Goal: Task Accomplishment & Management: Manage account settings

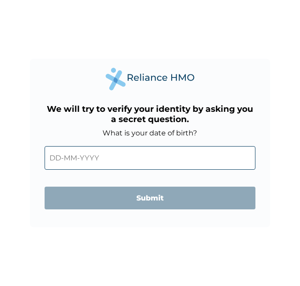
click at [161, 157] on input "text" at bounding box center [150, 158] width 211 height 24
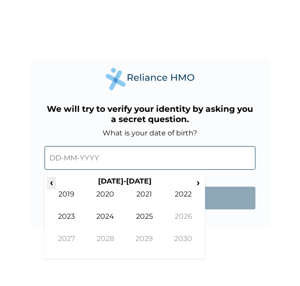
click at [54, 184] on span "‹" at bounding box center [51, 182] width 9 height 11
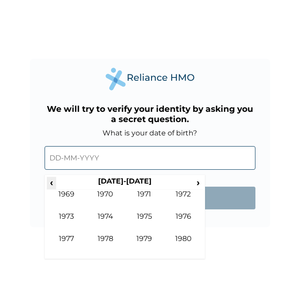
click at [54, 184] on span "‹" at bounding box center [51, 182] width 9 height 11
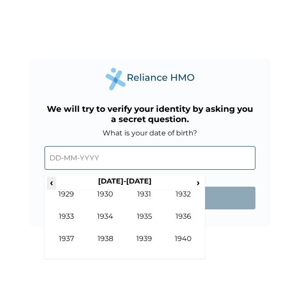
click at [54, 184] on span "‹" at bounding box center [51, 182] width 9 height 11
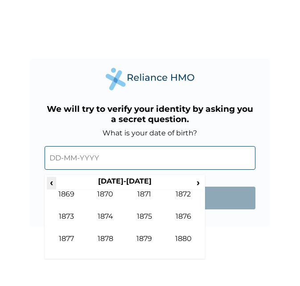
click at [54, 184] on span "‹" at bounding box center [51, 182] width 9 height 11
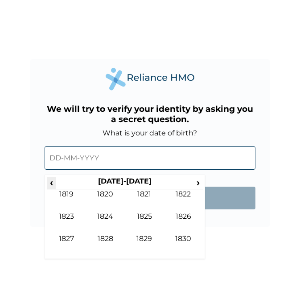
click at [54, 184] on span "‹" at bounding box center [51, 182] width 9 height 11
click at [199, 184] on span "›" at bounding box center [198, 182] width 10 height 11
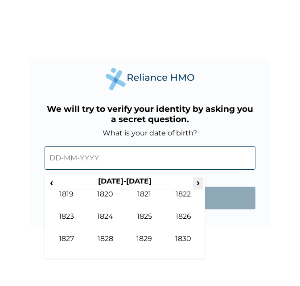
click at [199, 184] on span "›" at bounding box center [198, 182] width 10 height 11
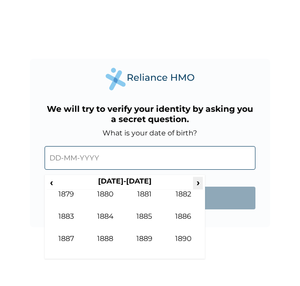
click at [199, 184] on span "›" at bounding box center [198, 182] width 10 height 11
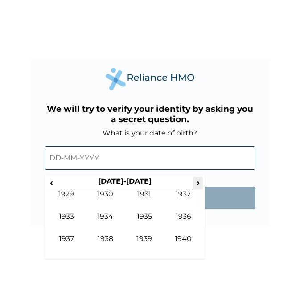
click at [199, 184] on span "›" at bounding box center [198, 182] width 10 height 11
click at [54, 162] on input "text" at bounding box center [150, 158] width 211 height 24
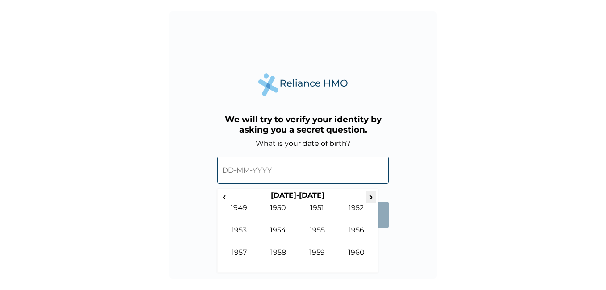
click at [300, 199] on span "›" at bounding box center [371, 196] width 10 height 11
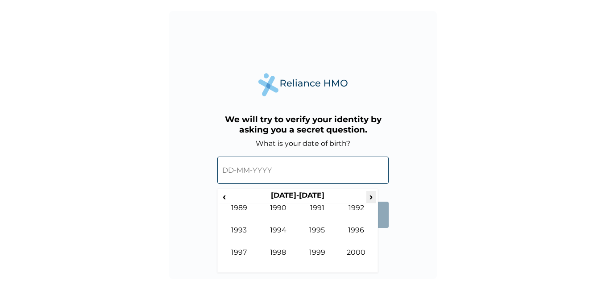
click at [300, 199] on span "›" at bounding box center [371, 196] width 10 height 11
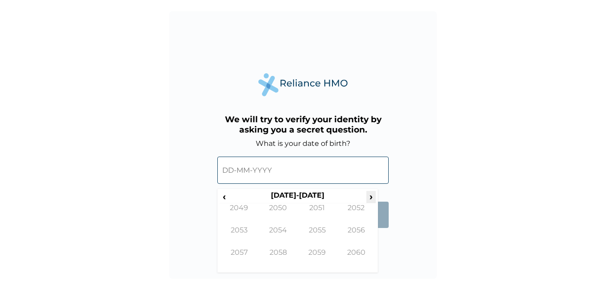
click at [300, 199] on span "›" at bounding box center [371, 196] width 10 height 11
click at [244, 166] on input "text" at bounding box center [302, 170] width 171 height 27
click at [224, 198] on span "‹" at bounding box center [223, 196] width 9 height 11
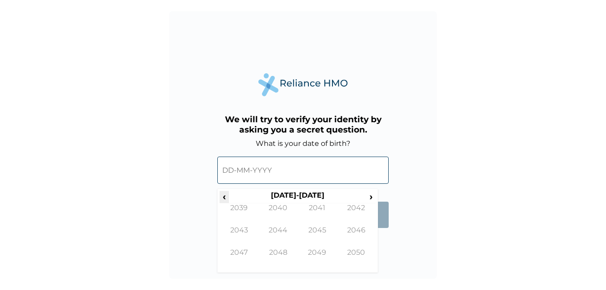
click at [224, 198] on span "‹" at bounding box center [223, 196] width 9 height 11
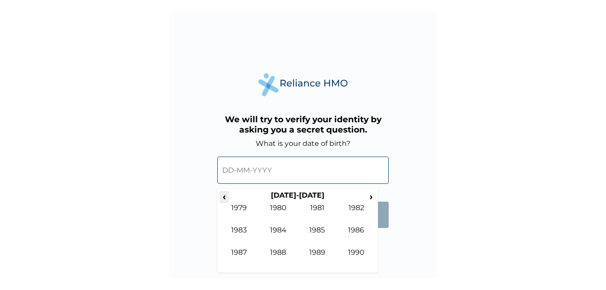
click at [224, 198] on span "‹" at bounding box center [223, 196] width 9 height 11
click at [300, 203] on td "1962" at bounding box center [356, 214] width 39 height 22
click at [300, 225] on td "Mar" at bounding box center [317, 214] width 39 height 22
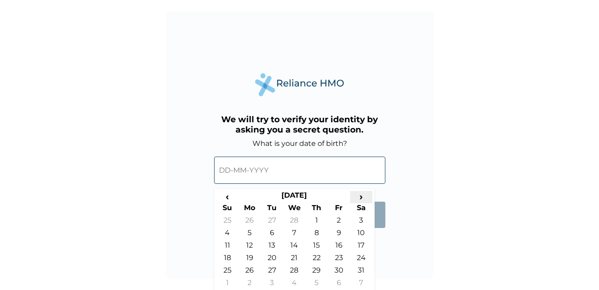
click at [300, 198] on span "›" at bounding box center [361, 196] width 22 height 11
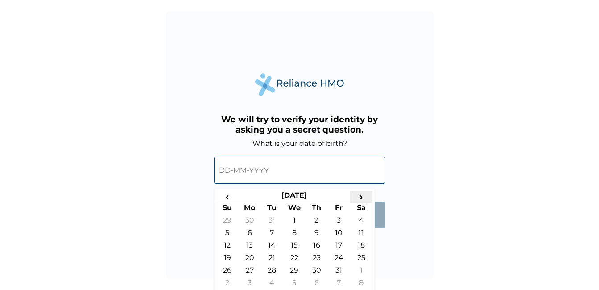
click at [300, 198] on span "›" at bounding box center [361, 196] width 22 height 11
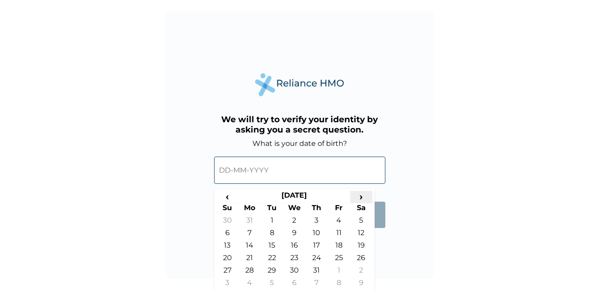
click at [300, 198] on span "›" at bounding box center [361, 196] width 22 height 11
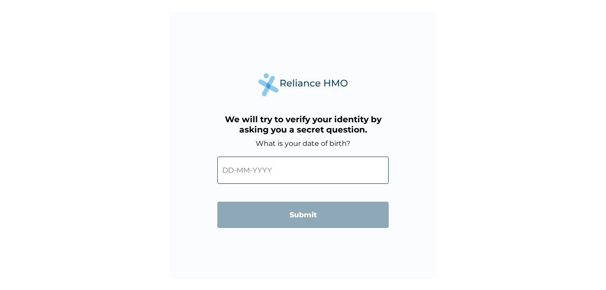
click at [242, 170] on input "text" at bounding box center [302, 170] width 171 height 27
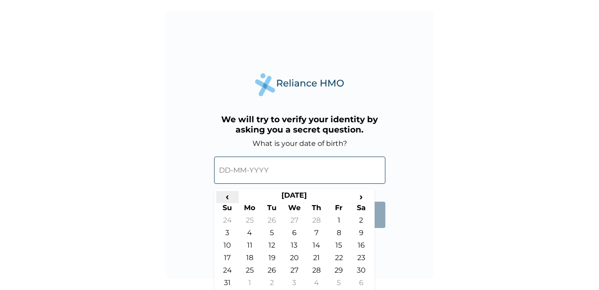
click at [230, 199] on span "‹" at bounding box center [227, 196] width 22 height 11
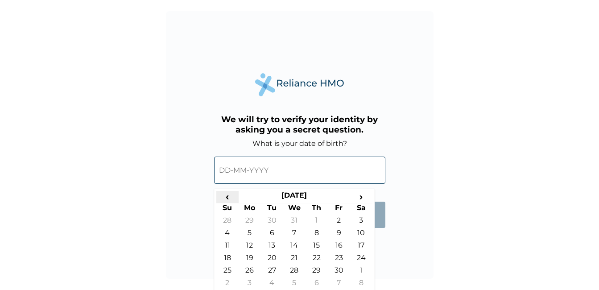
click at [230, 199] on span "‹" at bounding box center [227, 196] width 22 height 11
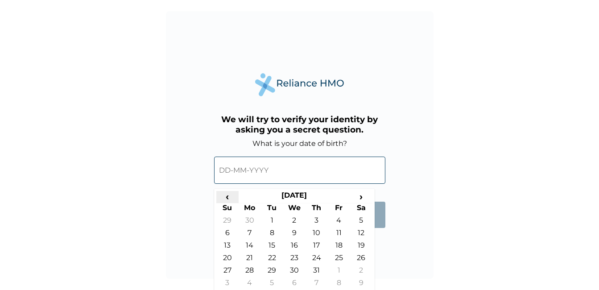
click at [230, 199] on span "‹" at bounding box center [227, 196] width 22 height 11
click at [300, 191] on span "›" at bounding box center [361, 196] width 22 height 11
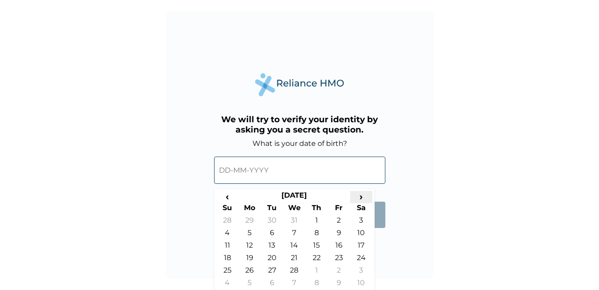
click at [300, 191] on span "›" at bounding box center [361, 196] width 22 height 11
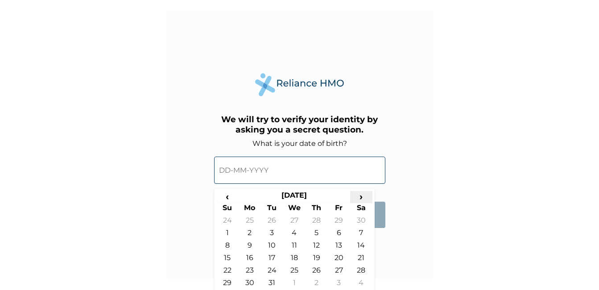
click at [300, 191] on span "›" at bounding box center [361, 196] width 22 height 11
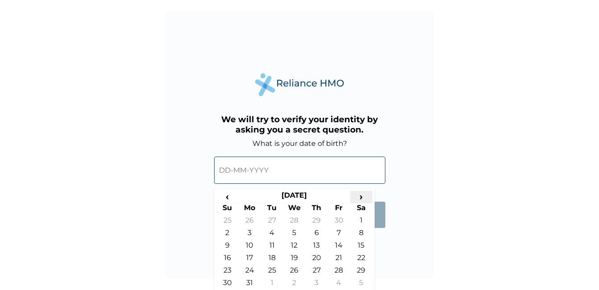
click at [300, 191] on span "›" at bounding box center [361, 196] width 22 height 11
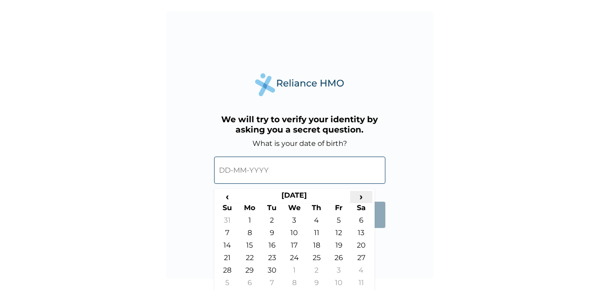
click at [300, 191] on span "›" at bounding box center [361, 196] width 22 height 11
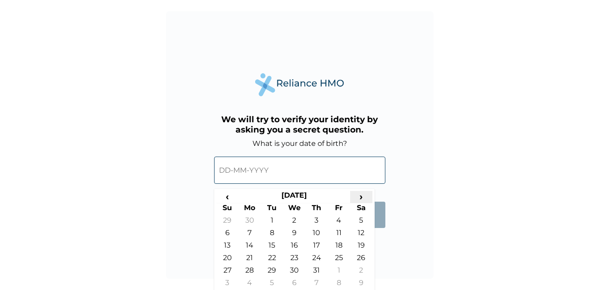
click at [300, 191] on span "›" at bounding box center [361, 196] width 22 height 11
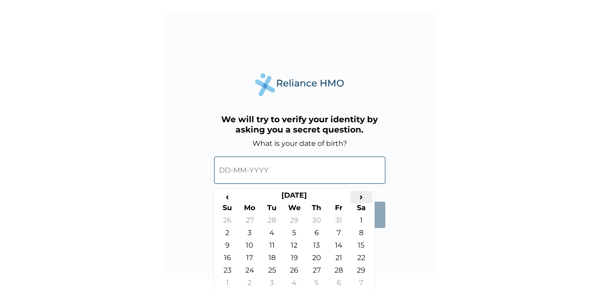
click at [300, 191] on span "›" at bounding box center [361, 196] width 22 height 11
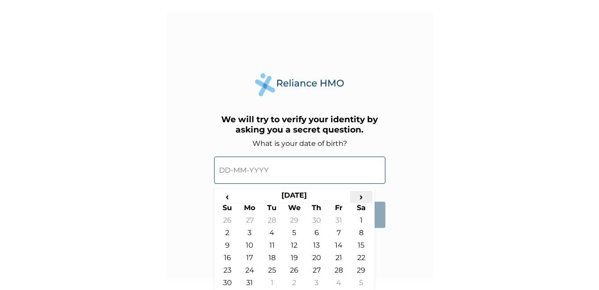
click at [300, 191] on span "›" at bounding box center [361, 196] width 22 height 11
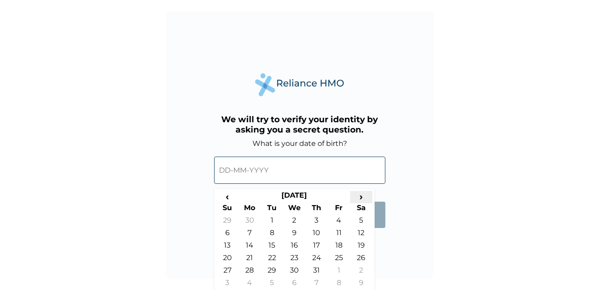
click at [300, 191] on span "›" at bounding box center [361, 196] width 22 height 11
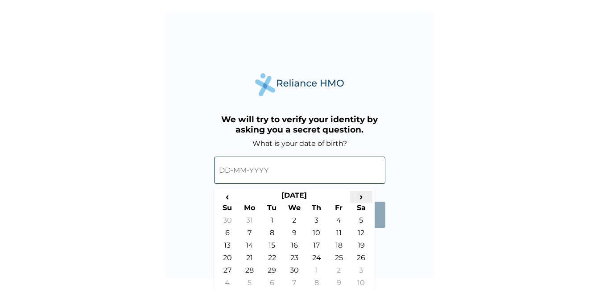
click at [300, 191] on span "›" at bounding box center [361, 196] width 22 height 11
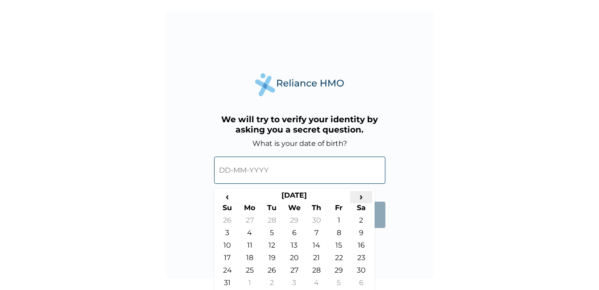
click at [300, 191] on span "›" at bounding box center [361, 196] width 22 height 11
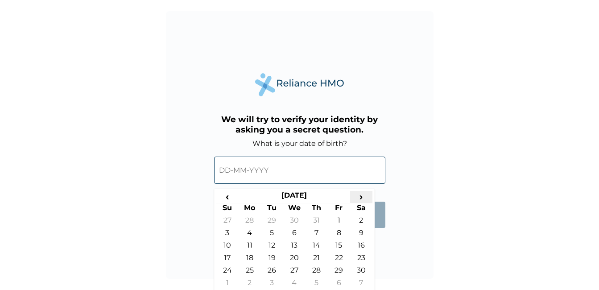
click at [300, 197] on span "›" at bounding box center [361, 196] width 22 height 11
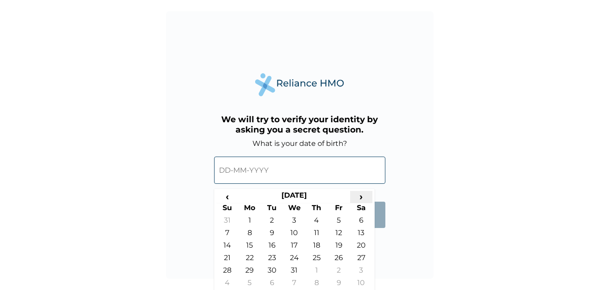
click at [300, 197] on span "›" at bounding box center [361, 196] width 22 height 11
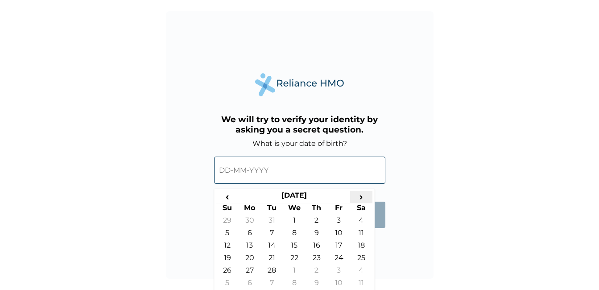
click at [300, 197] on span "›" at bounding box center [361, 196] width 22 height 11
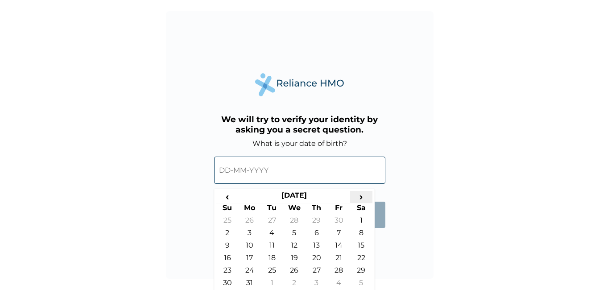
click at [300, 197] on span "›" at bounding box center [361, 196] width 22 height 11
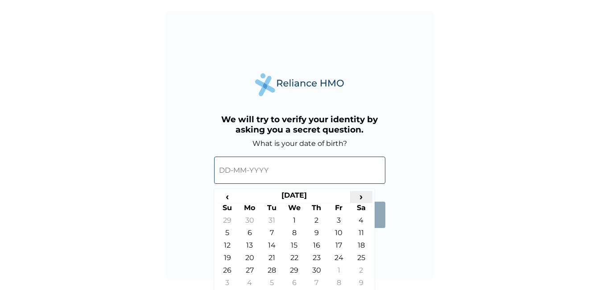
click at [300, 197] on span "›" at bounding box center [361, 196] width 22 height 11
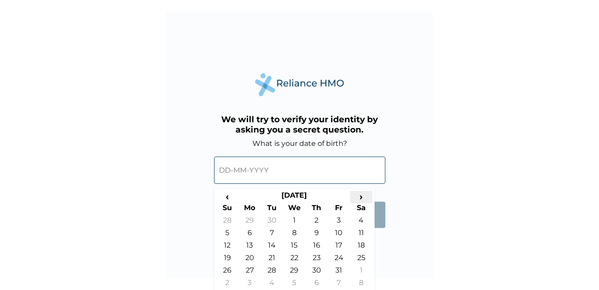
click at [300, 197] on span "›" at bounding box center [361, 196] width 22 height 11
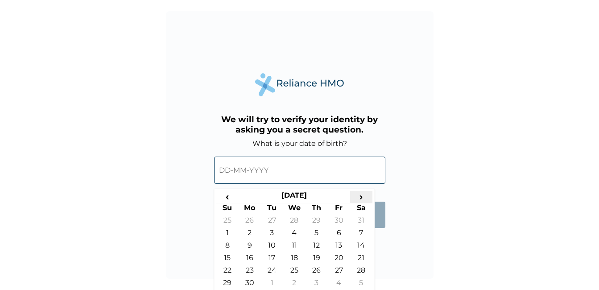
click at [300, 197] on span "›" at bounding box center [361, 196] width 22 height 11
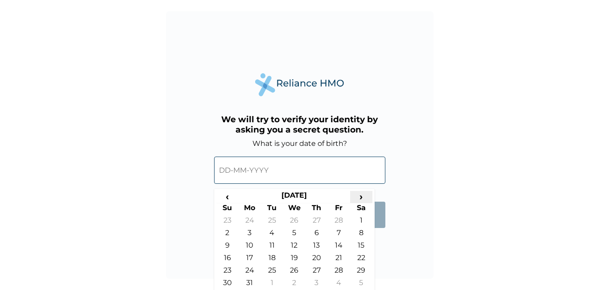
click at [300, 197] on span "›" at bounding box center [361, 196] width 22 height 11
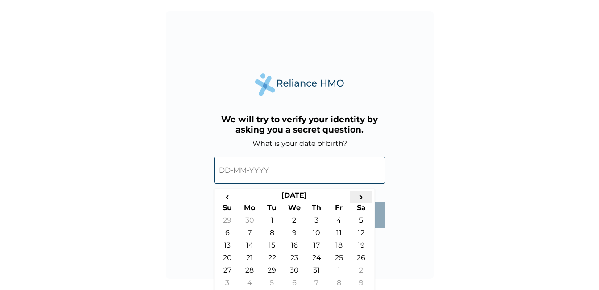
click at [300, 197] on span "›" at bounding box center [361, 196] width 22 height 11
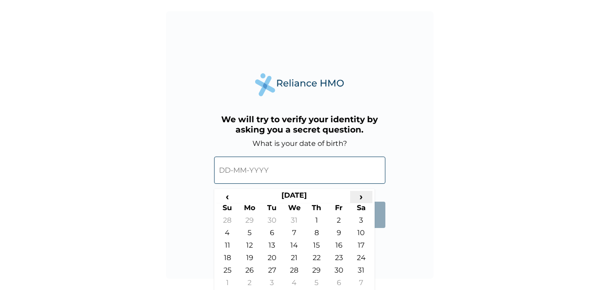
click at [300, 197] on span "›" at bounding box center [361, 196] width 22 height 11
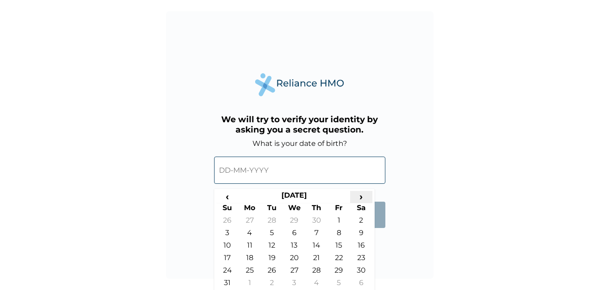
click at [300, 197] on span "›" at bounding box center [361, 196] width 22 height 11
drag, startPoint x: 363, startPoint y: 197, endPoint x: 371, endPoint y: 203, distance: 10.5
click at [300, 203] on thead "‹ July 1970 › Su Mo Tu We Th Fr Sa" at bounding box center [294, 203] width 156 height 25
click at [300, 203] on th "Sa" at bounding box center [361, 209] width 22 height 12
click at [300, 199] on span "›" at bounding box center [361, 196] width 22 height 11
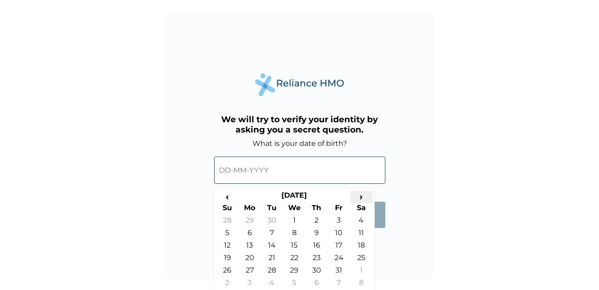
click at [300, 199] on span "›" at bounding box center [361, 196] width 22 height 11
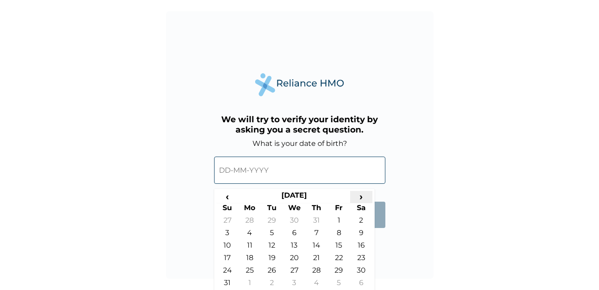
click at [300, 199] on span "›" at bounding box center [361, 196] width 22 height 11
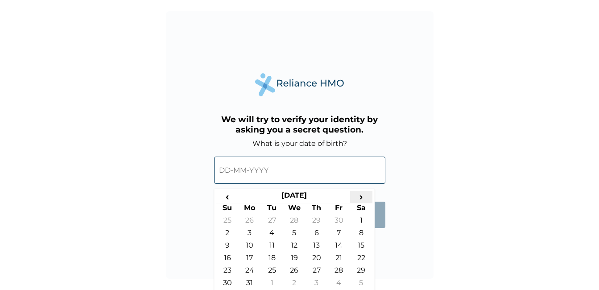
click at [300, 199] on span "›" at bounding box center [361, 196] width 22 height 11
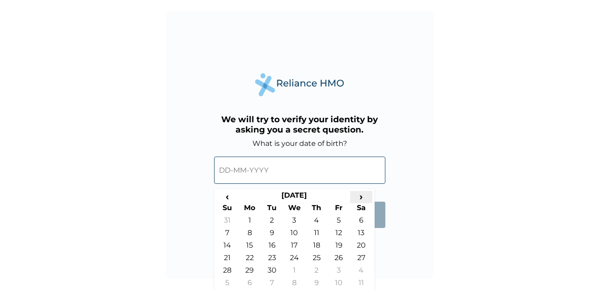
click at [300, 199] on span "›" at bounding box center [361, 196] width 22 height 11
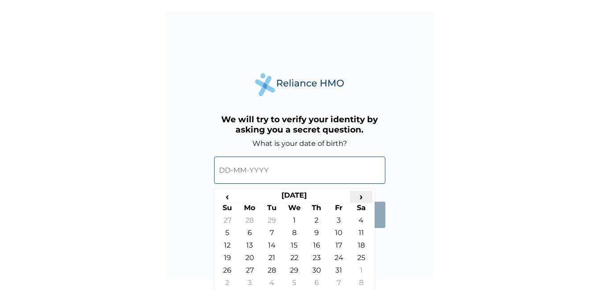
click at [300, 199] on span "›" at bounding box center [361, 196] width 22 height 11
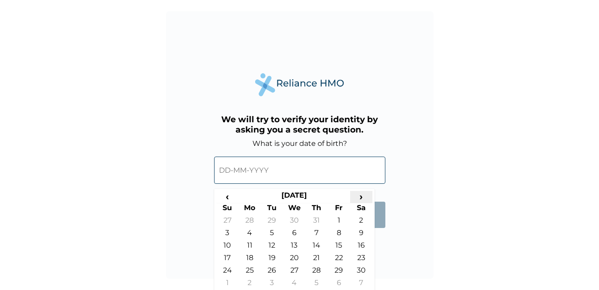
click at [300, 199] on span "›" at bounding box center [361, 196] width 22 height 11
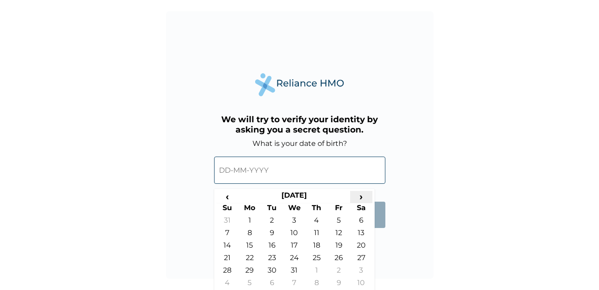
click at [300, 199] on span "›" at bounding box center [361, 196] width 22 height 11
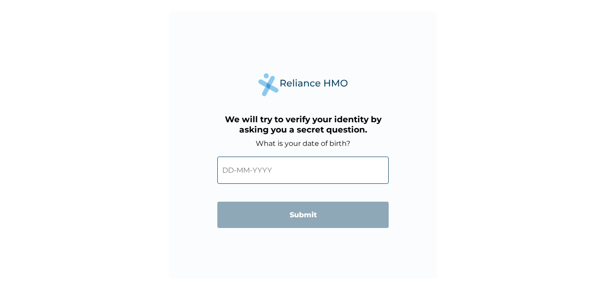
click at [300, 175] on div "We will try to verify your identity by asking you a secret question. What is yo…" at bounding box center [303, 145] width 606 height 290
click at [300, 181] on input "text" at bounding box center [302, 170] width 171 height 27
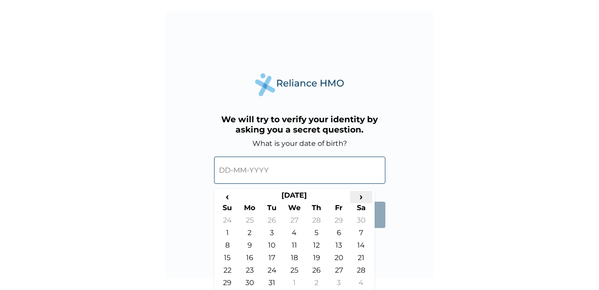
click at [300, 197] on span "›" at bounding box center [361, 196] width 22 height 11
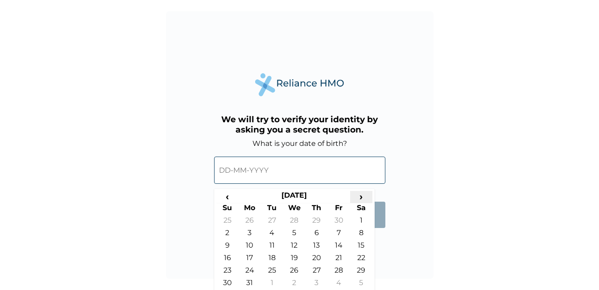
click at [300, 197] on span "›" at bounding box center [361, 196] width 22 height 11
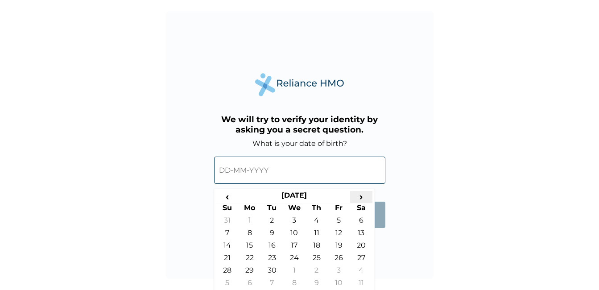
click at [300, 197] on span "›" at bounding box center [361, 196] width 22 height 11
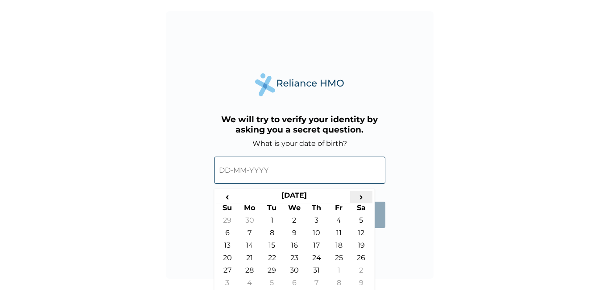
click at [300, 197] on span "›" at bounding box center [361, 196] width 22 height 11
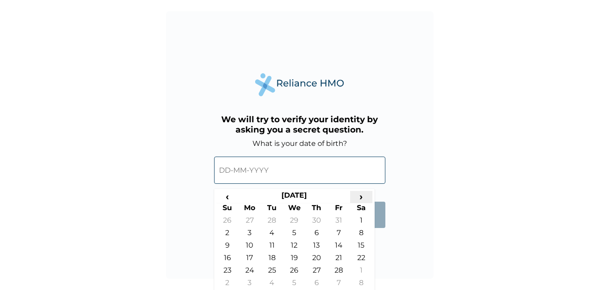
click at [300, 197] on span "›" at bounding box center [361, 196] width 22 height 11
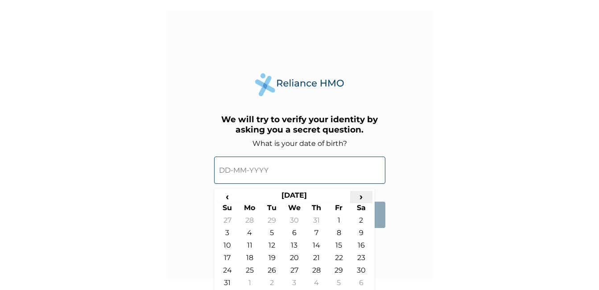
click at [300, 197] on span "›" at bounding box center [361, 196] width 22 height 11
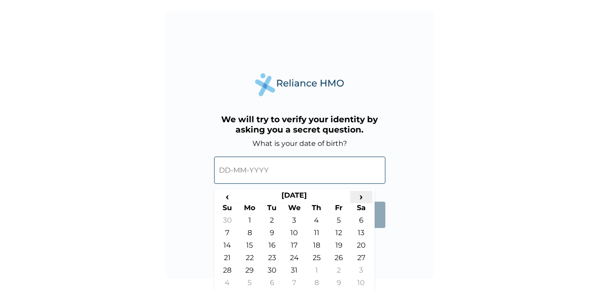
click at [300, 197] on span "›" at bounding box center [361, 196] width 22 height 11
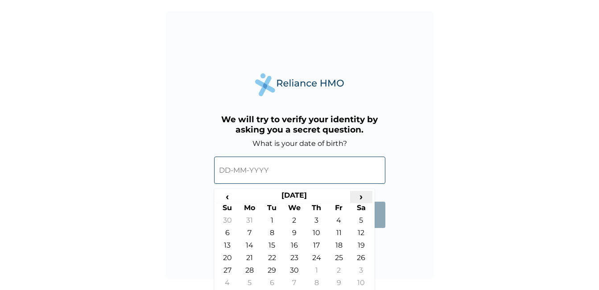
click at [300, 197] on span "›" at bounding box center [361, 196] width 22 height 11
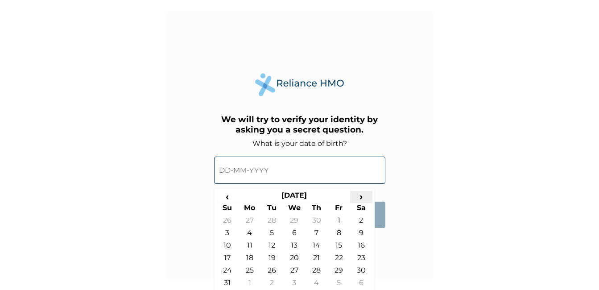
click at [300, 197] on span "›" at bounding box center [361, 196] width 22 height 11
click at [300, 195] on span "›" at bounding box center [361, 196] width 22 height 11
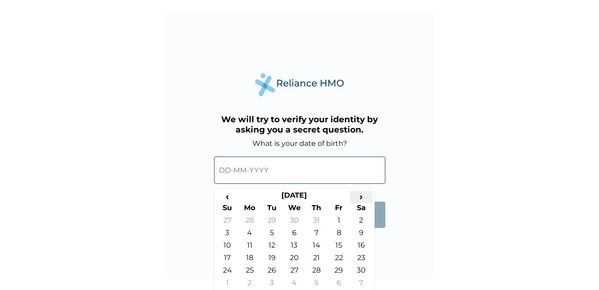
click at [300, 195] on span "›" at bounding box center [361, 196] width 22 height 11
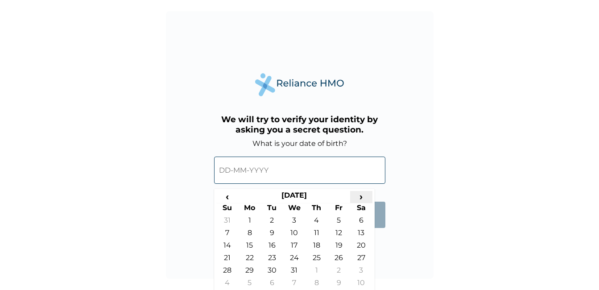
click at [300, 195] on span "›" at bounding box center [361, 196] width 22 height 11
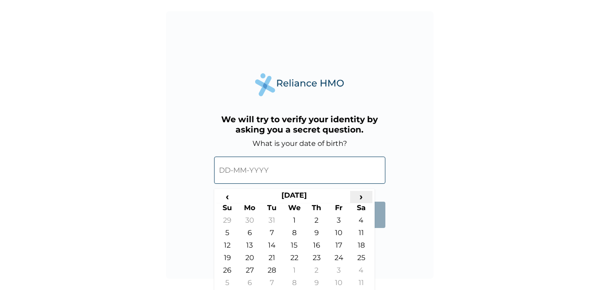
click at [300, 195] on span "›" at bounding box center [361, 196] width 22 height 11
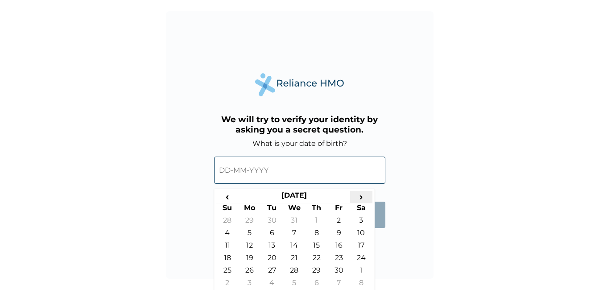
click at [300, 195] on span "›" at bounding box center [361, 196] width 22 height 11
drag, startPoint x: 363, startPoint y: 195, endPoint x: 398, endPoint y: 261, distance: 73.8
click at [300, 261] on div "We will try to verify your identity by asking you a secret question. What is yo…" at bounding box center [300, 145] width 268 height 268
click at [300, 200] on span "›" at bounding box center [361, 196] width 22 height 11
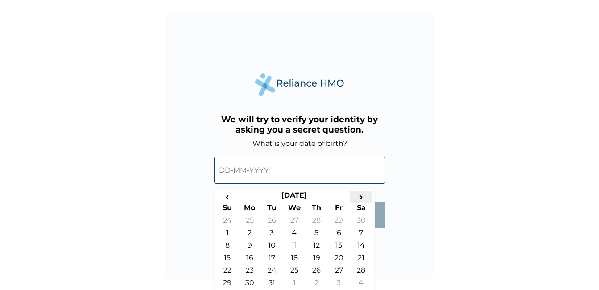
click at [300, 200] on span "›" at bounding box center [361, 196] width 22 height 11
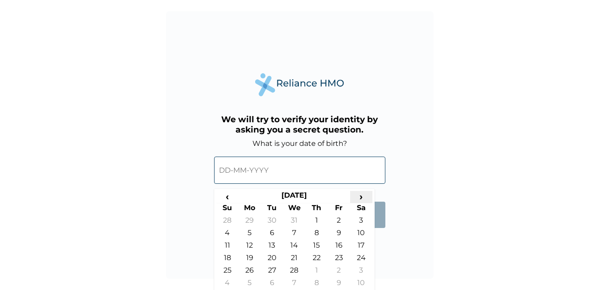
click at [300, 200] on span "›" at bounding box center [361, 196] width 22 height 11
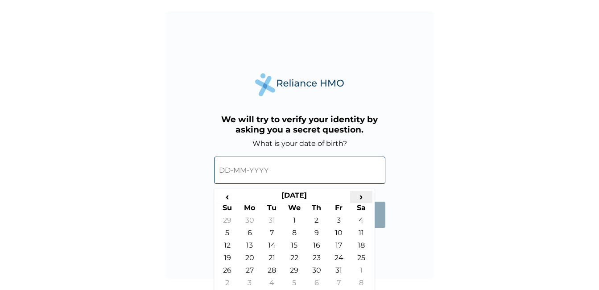
click at [300, 200] on span "›" at bounding box center [361, 196] width 22 height 11
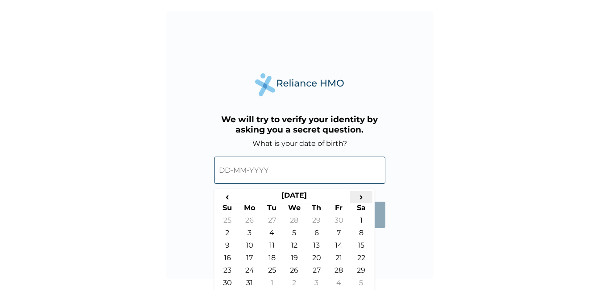
click at [300, 200] on span "›" at bounding box center [361, 196] width 22 height 11
click at [300, 269] on td "29" at bounding box center [339, 272] width 22 height 12
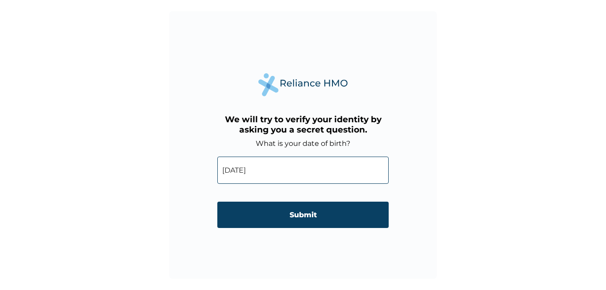
click at [300, 175] on input "29-02-1980" at bounding box center [302, 170] width 171 height 27
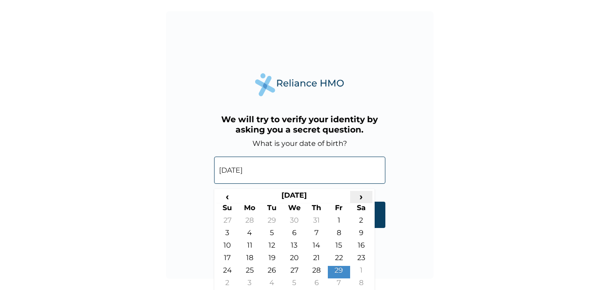
click at [300, 198] on span "›" at bounding box center [361, 196] width 22 height 11
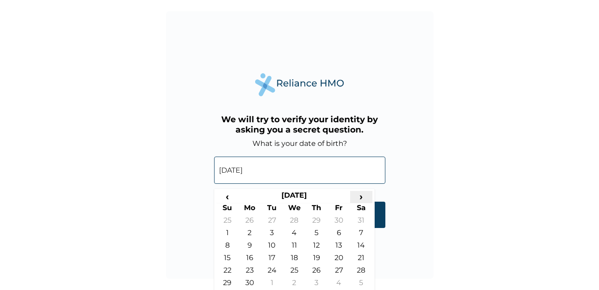
click at [300, 198] on span "›" at bounding box center [361, 196] width 22 height 11
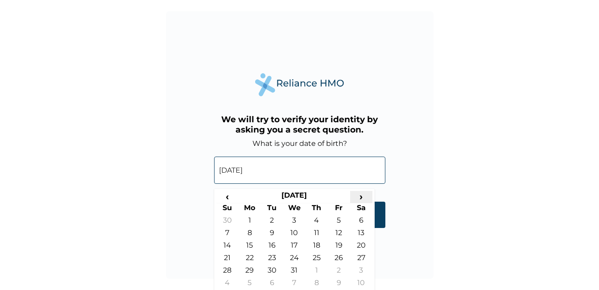
click at [300, 198] on span "›" at bounding box center [361, 196] width 22 height 11
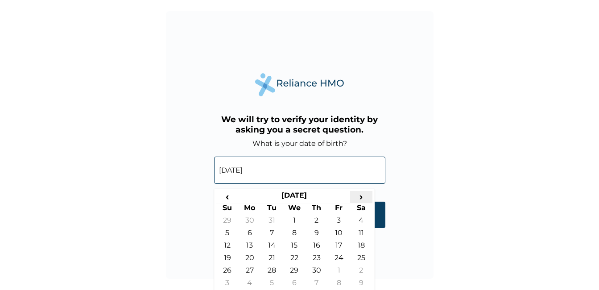
click at [300, 198] on span "›" at bounding box center [361, 196] width 22 height 11
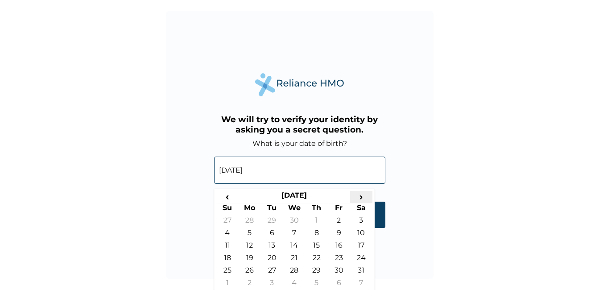
click at [300, 198] on span "›" at bounding box center [361, 196] width 22 height 11
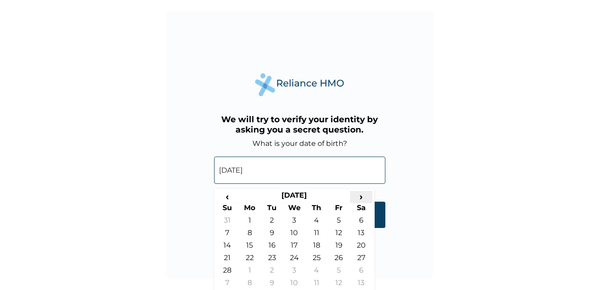
click at [300, 198] on span "›" at bounding box center [361, 196] width 22 height 11
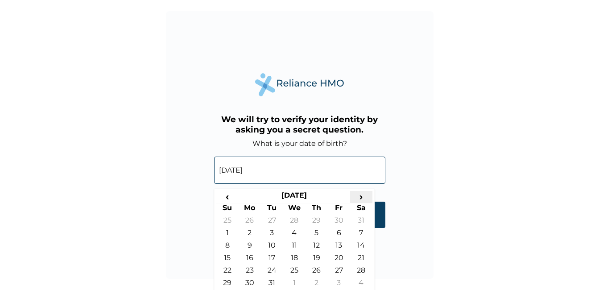
click at [300, 198] on span "›" at bounding box center [361, 196] width 22 height 11
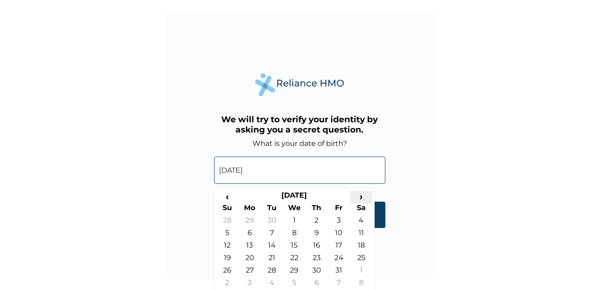
click at [300, 198] on span "›" at bounding box center [361, 196] width 22 height 11
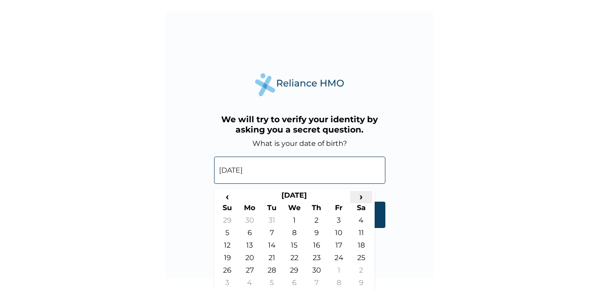
click at [300, 198] on span "›" at bounding box center [361, 196] width 22 height 11
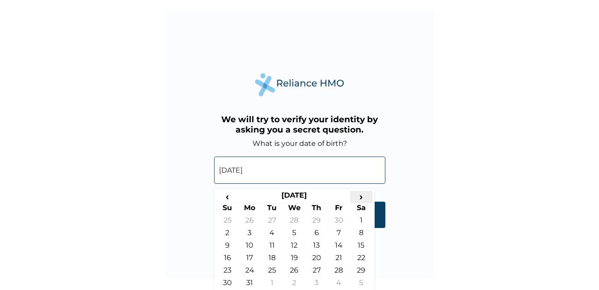
click at [300, 198] on span "›" at bounding box center [361, 196] width 22 height 11
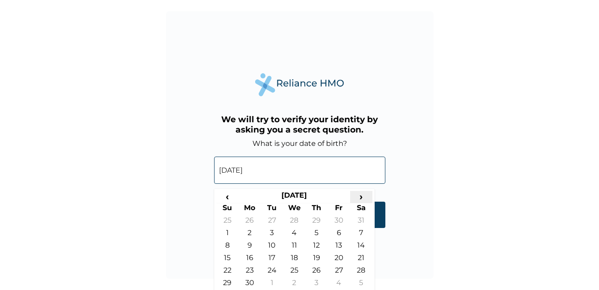
click at [300, 198] on span "›" at bounding box center [361, 196] width 22 height 11
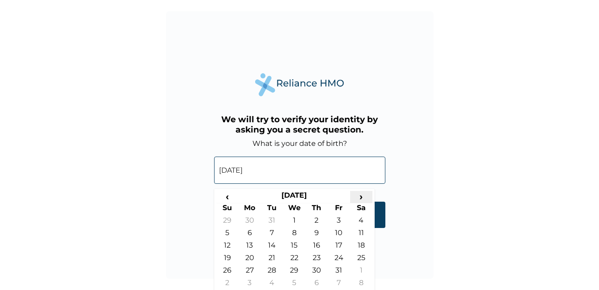
click at [300, 198] on span "›" at bounding box center [361, 196] width 22 height 11
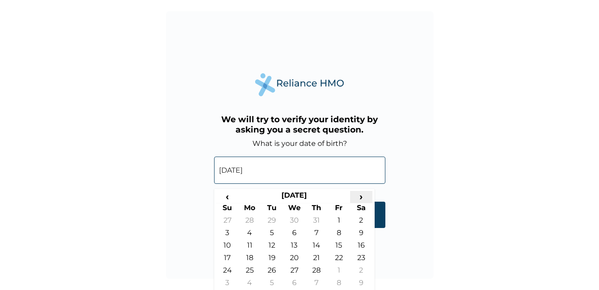
click at [300, 198] on span "›" at bounding box center [361, 196] width 22 height 11
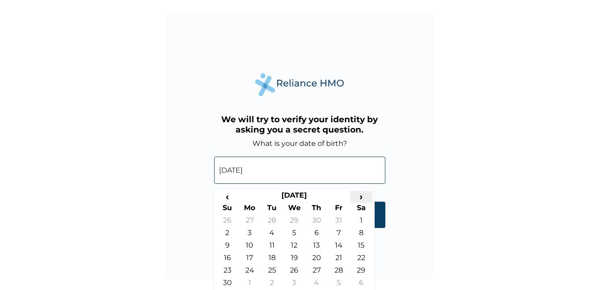
click at [300, 198] on span "›" at bounding box center [361, 196] width 22 height 11
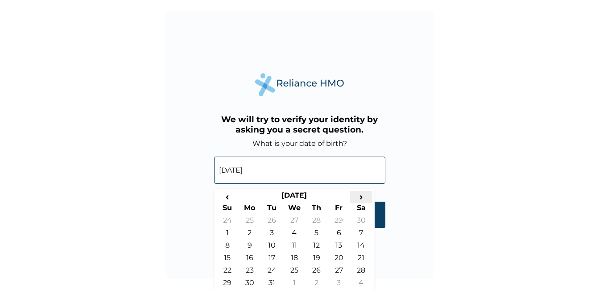
click at [300, 198] on span "›" at bounding box center [361, 196] width 22 height 11
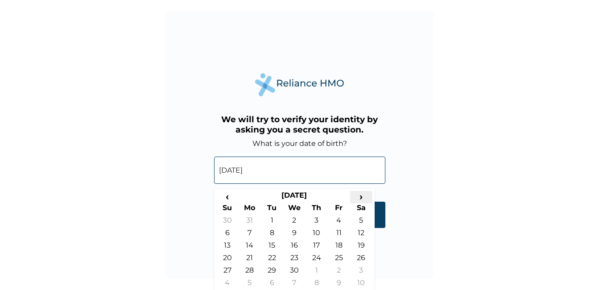
click at [300, 198] on span "›" at bounding box center [361, 196] width 22 height 11
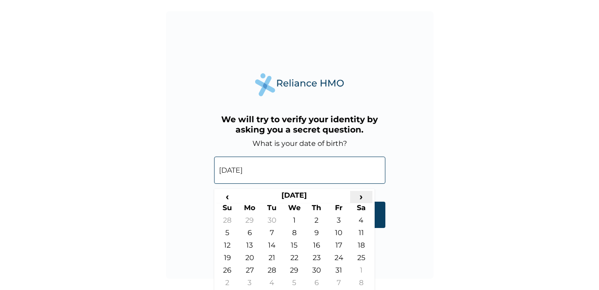
click at [300, 198] on span "›" at bounding box center [361, 196] width 22 height 11
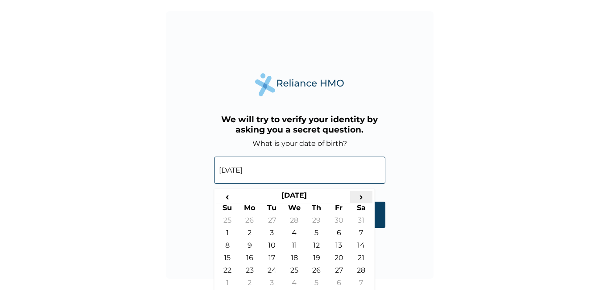
click at [300, 198] on span "›" at bounding box center [361, 196] width 22 height 11
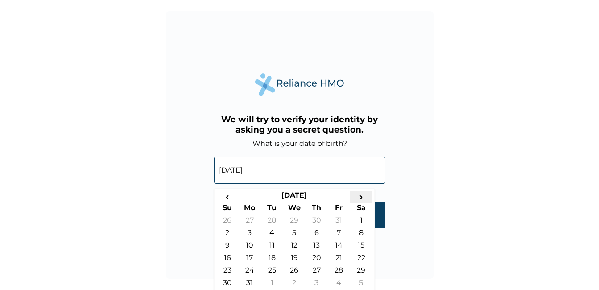
click at [300, 198] on span "›" at bounding box center [361, 196] width 22 height 11
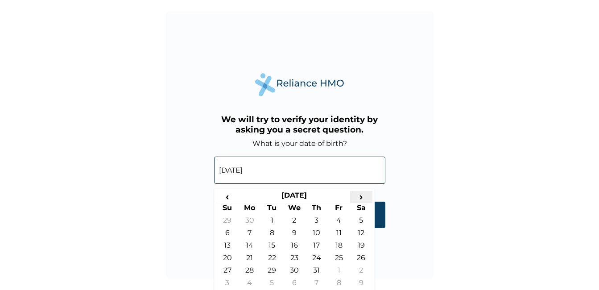
click at [300, 198] on span "›" at bounding box center [361, 196] width 22 height 11
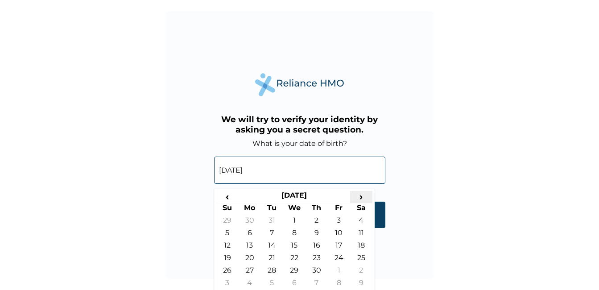
click at [300, 198] on span "›" at bounding box center [361, 196] width 22 height 11
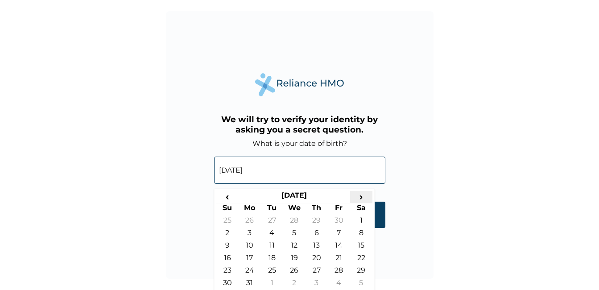
click at [300, 198] on span "›" at bounding box center [361, 196] width 22 height 11
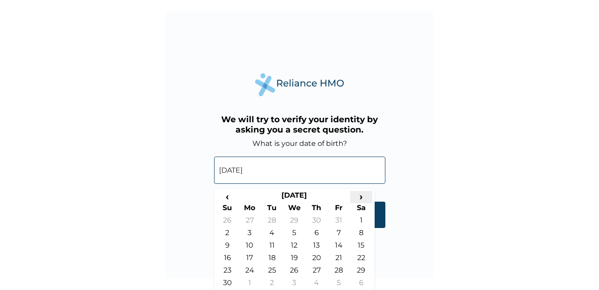
click at [300, 198] on span "›" at bounding box center [361, 196] width 22 height 11
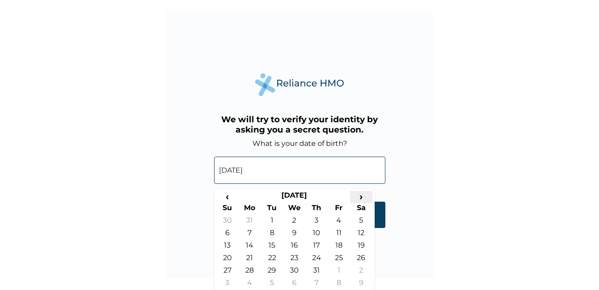
click at [300, 198] on span "›" at bounding box center [361, 196] width 22 height 11
click at [300, 202] on th "›" at bounding box center [361, 197] width 22 height 12
click at [300, 206] on th "Sa" at bounding box center [361, 209] width 22 height 12
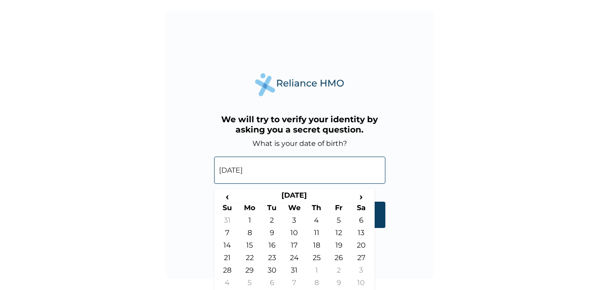
click at [300, 206] on th "Sa" at bounding box center [361, 209] width 22 height 12
drag, startPoint x: 363, startPoint y: 206, endPoint x: 361, endPoint y: 202, distance: 4.7
click at [300, 202] on thead "‹ January 1990 › Su Mo Tu We Th Fr Sa" at bounding box center [294, 203] width 156 height 25
click at [300, 202] on span "›" at bounding box center [361, 196] width 22 height 11
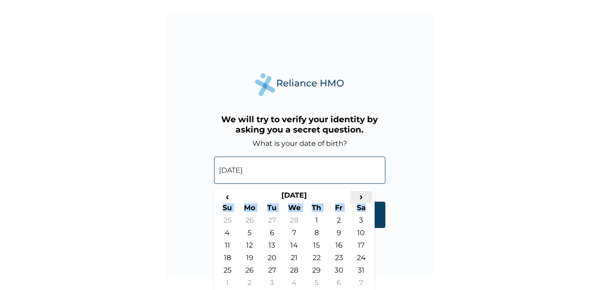
click at [300, 199] on span "›" at bounding box center [361, 196] width 22 height 11
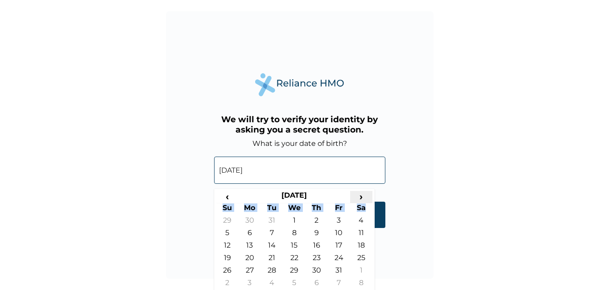
click at [300, 199] on span "›" at bounding box center [361, 196] width 22 height 11
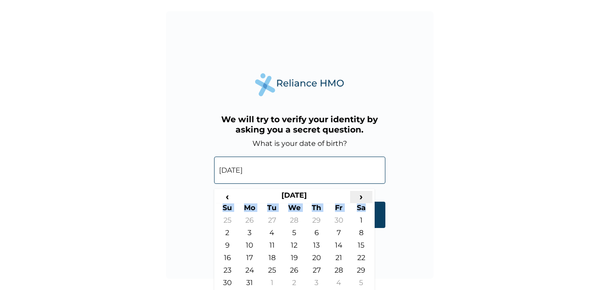
click at [300, 199] on span "›" at bounding box center [361, 196] width 22 height 11
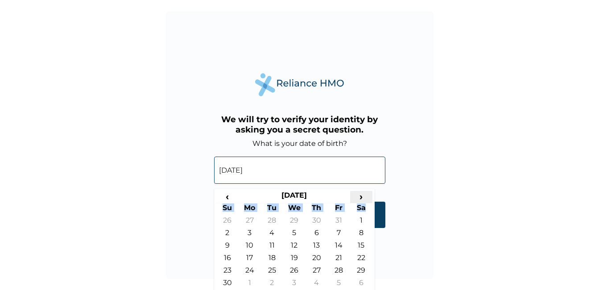
click at [300, 199] on span "›" at bounding box center [361, 196] width 22 height 11
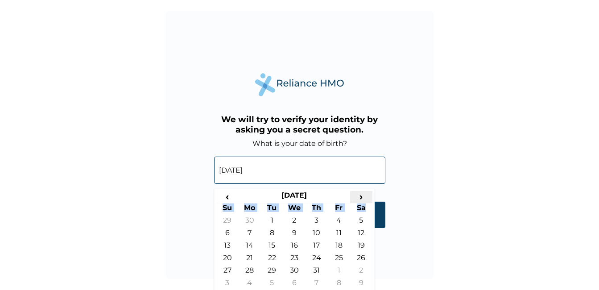
click at [300, 199] on span "›" at bounding box center [361, 196] width 22 height 11
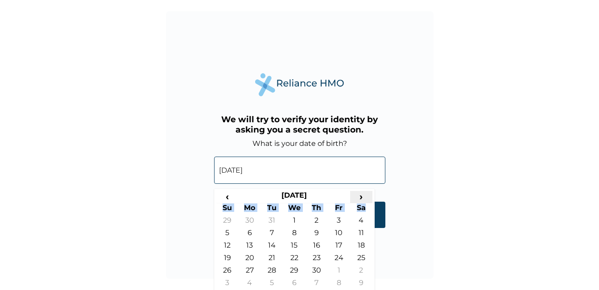
click at [300, 199] on span "›" at bounding box center [361, 196] width 22 height 11
click at [231, 196] on span "‹" at bounding box center [227, 196] width 22 height 11
click at [300, 198] on span "›" at bounding box center [361, 196] width 22 height 11
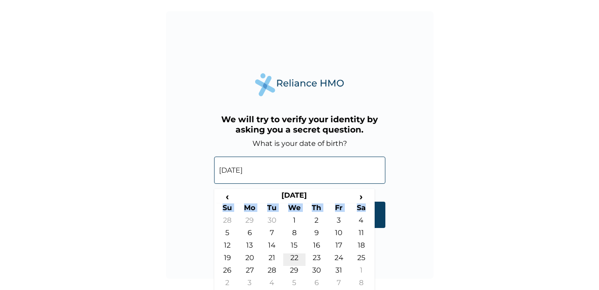
click at [293, 259] on td "22" at bounding box center [294, 259] width 22 height 12
type input "22-07-1992"
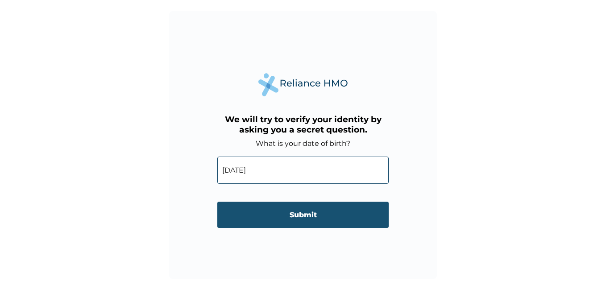
click at [298, 212] on input "Submit" at bounding box center [302, 215] width 171 height 26
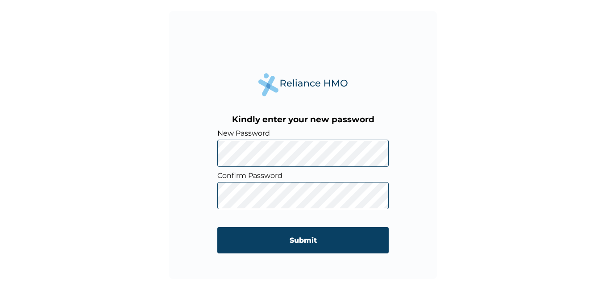
click at [300, 155] on div "Kindly enter your new password New Password Confirm Password Submit" at bounding box center [303, 145] width 268 height 268
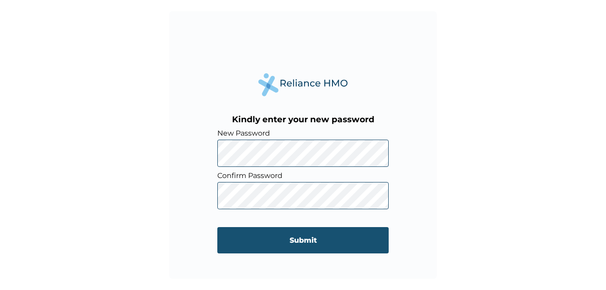
click at [300, 240] on input "Submit" at bounding box center [302, 240] width 171 height 26
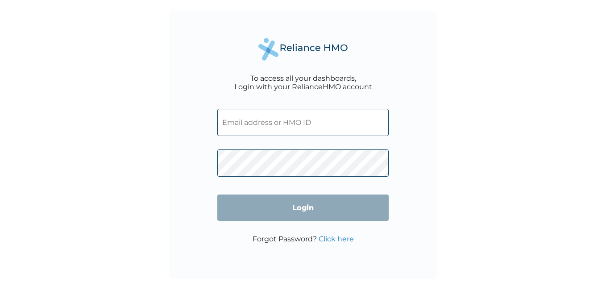
type input "KAT/10075/A"
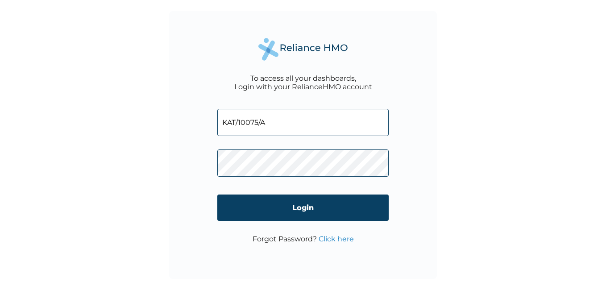
click at [417, 156] on div "To access all your dashboards, Login with your RelianceHMO account KAT/10075/A …" at bounding box center [303, 145] width 268 height 268
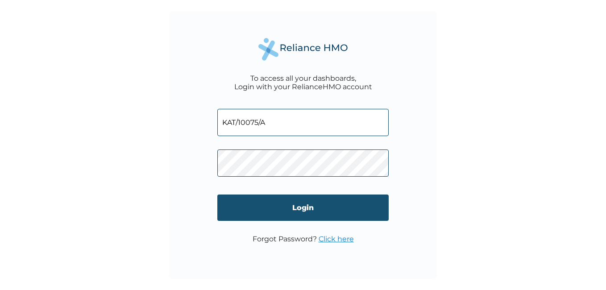
click at [327, 210] on input "Login" at bounding box center [302, 207] width 171 height 26
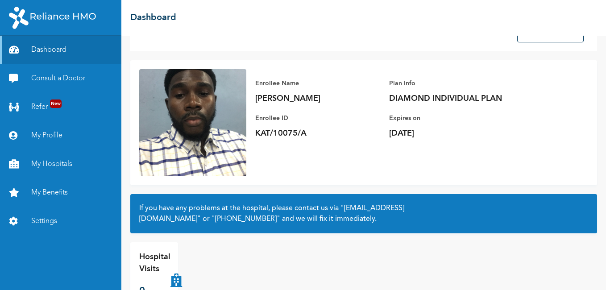
scroll to position [55, 0]
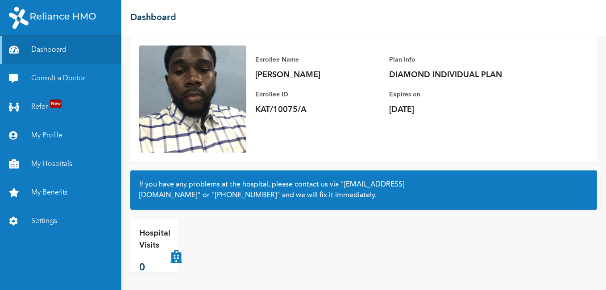
click at [148, 238] on p "Hospital Visits" at bounding box center [154, 239] width 31 height 24
click at [63, 165] on link "My Hospitals" at bounding box center [60, 164] width 121 height 29
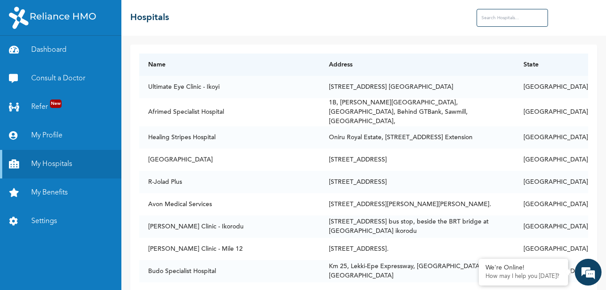
click at [509, 20] on input "text" at bounding box center [511, 18] width 71 height 18
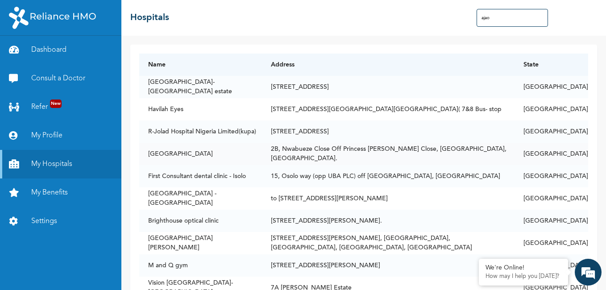
click at [157, 155] on td "[GEOGRAPHIC_DATA]" at bounding box center [200, 154] width 123 height 22
click at [172, 154] on td "[GEOGRAPHIC_DATA]" at bounding box center [200, 154] width 123 height 22
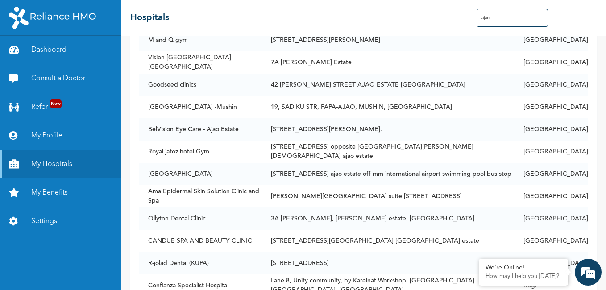
scroll to position [88, 0]
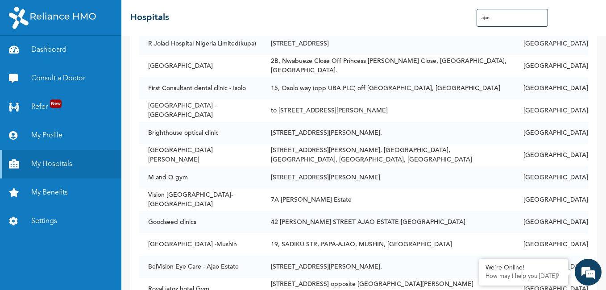
click at [507, 17] on input "ajao" at bounding box center [511, 18] width 71 height 18
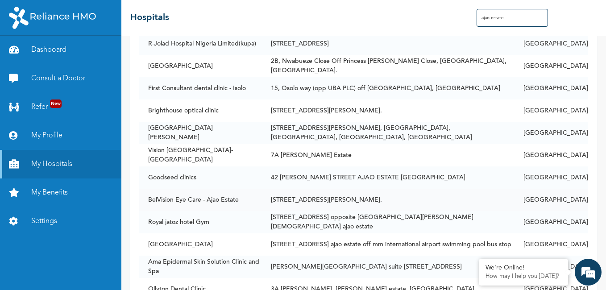
type input "ajao estate"
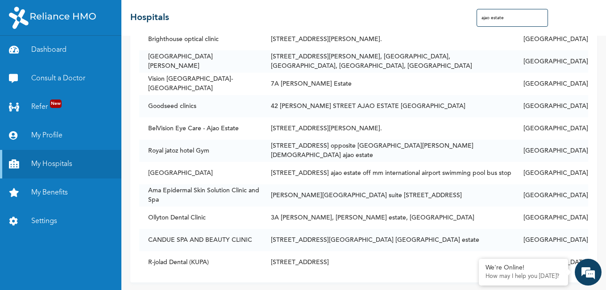
scroll to position [167, 0]
